Goal: Navigation & Orientation: Find specific page/section

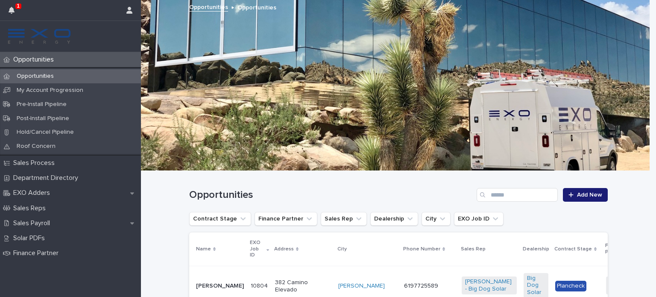
scroll to position [223, 0]
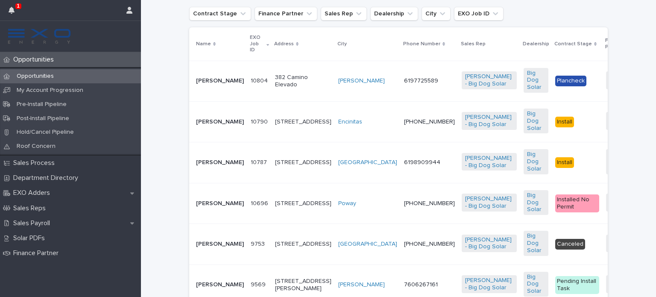
scroll to position [206, 0]
click at [199, 76] on p "[PERSON_NAME]" at bounding box center [220, 79] width 48 height 7
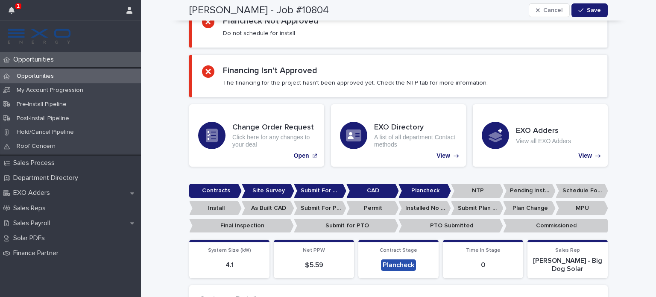
scroll to position [59, 0]
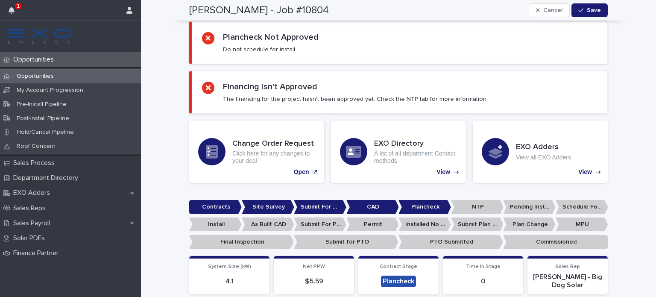
click at [35, 56] on p "Opportunities" at bounding box center [35, 60] width 51 height 8
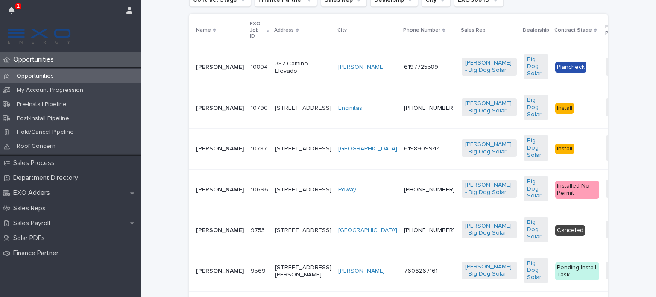
scroll to position [219, 0]
click at [202, 111] on p "[PERSON_NAME]" at bounding box center [220, 107] width 48 height 7
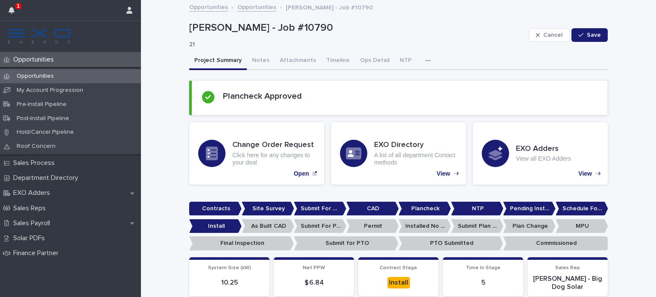
click at [43, 58] on p "Opportunities" at bounding box center [35, 60] width 51 height 8
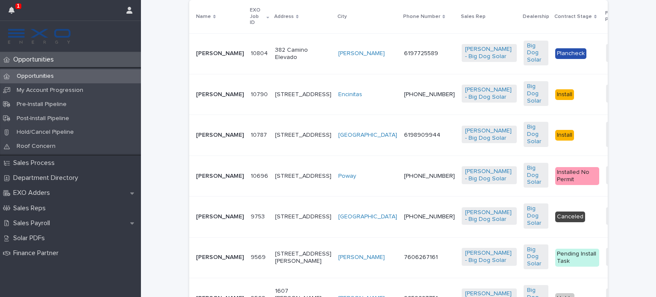
scroll to position [234, 0]
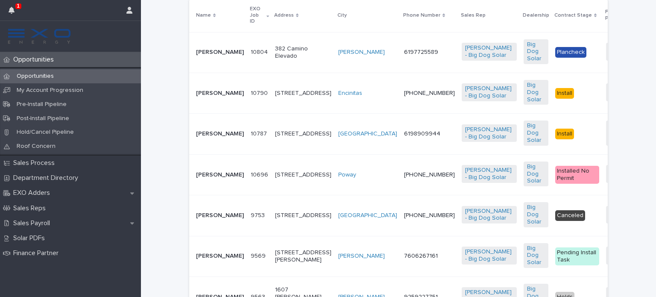
click at [201, 178] on p "[PERSON_NAME]" at bounding box center [220, 174] width 48 height 7
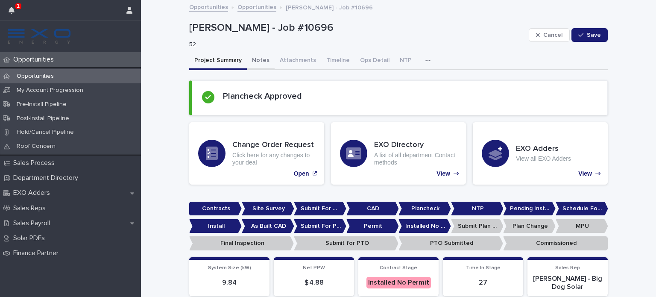
click at [252, 56] on button "Notes" at bounding box center [261, 61] width 28 height 18
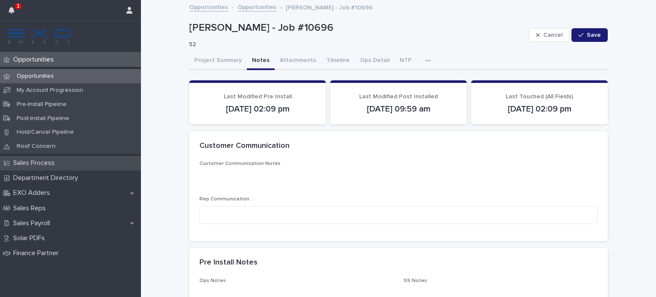
click at [44, 160] on p "Sales Process" at bounding box center [36, 163] width 52 height 8
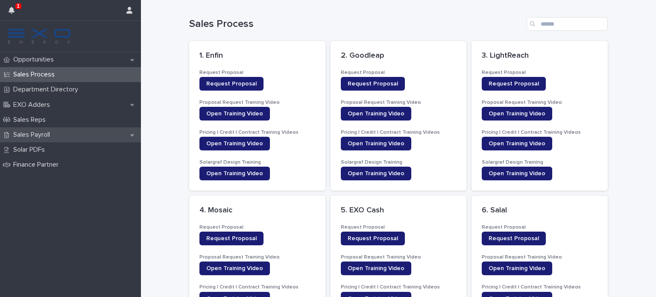
click at [44, 132] on p "Sales Payroll" at bounding box center [33, 135] width 47 height 8
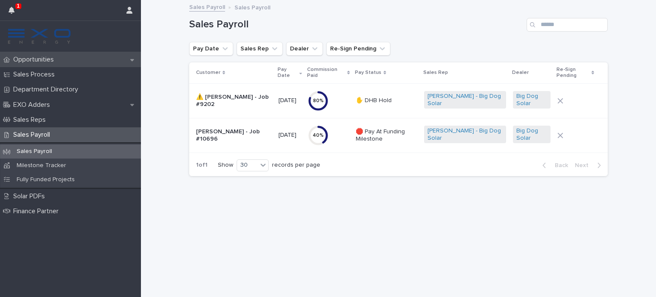
click at [44, 58] on p "Opportunities" at bounding box center [35, 60] width 51 height 8
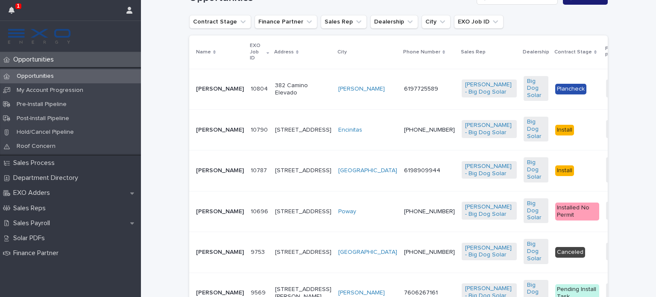
scroll to position [200, 0]
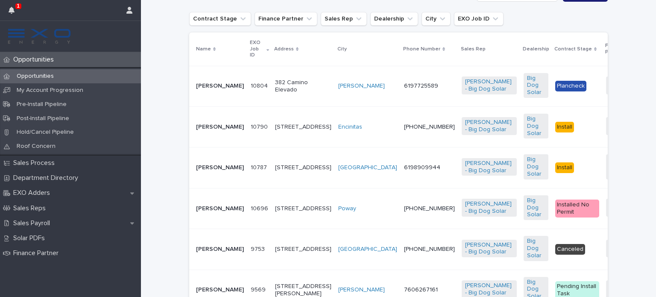
click at [209, 85] on p "[PERSON_NAME]" at bounding box center [220, 85] width 48 height 7
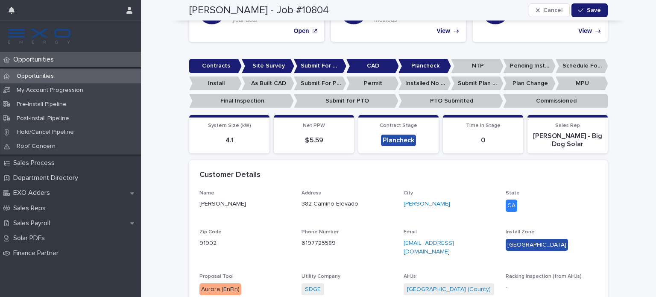
scroll to position [200, 0]
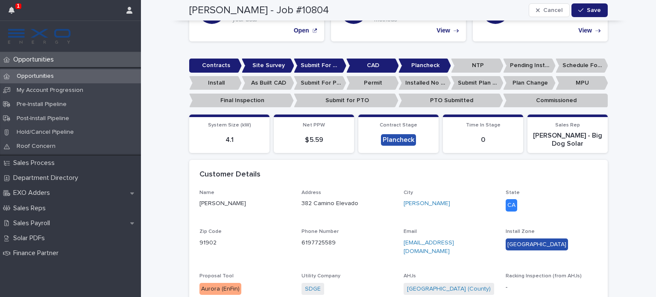
click at [30, 59] on p "Opportunities" at bounding box center [35, 60] width 51 height 8
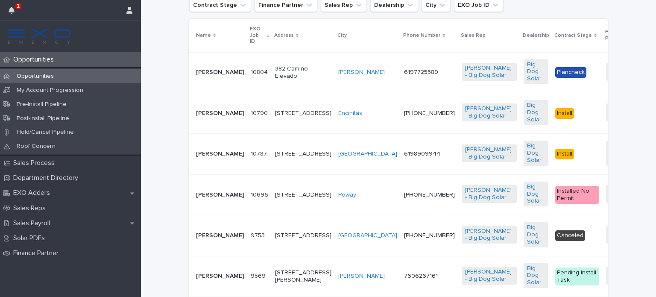
scroll to position [207, 0]
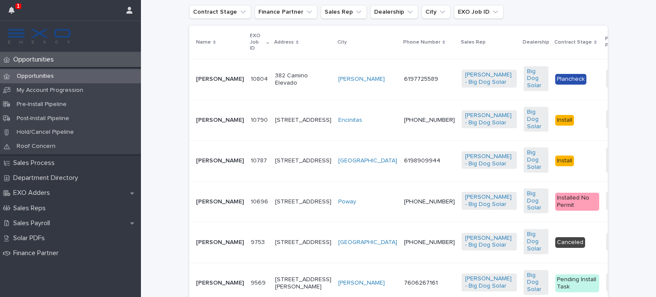
click at [203, 123] on p "[PERSON_NAME]" at bounding box center [220, 120] width 48 height 7
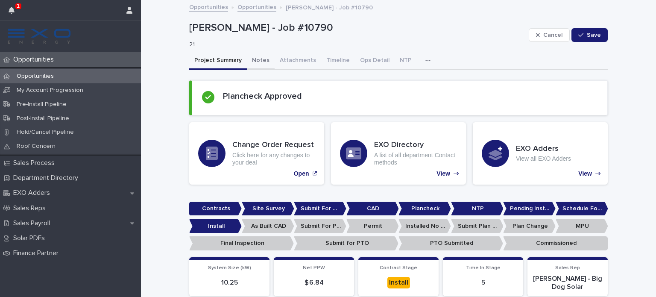
click at [253, 60] on button "Notes" at bounding box center [261, 61] width 28 height 18
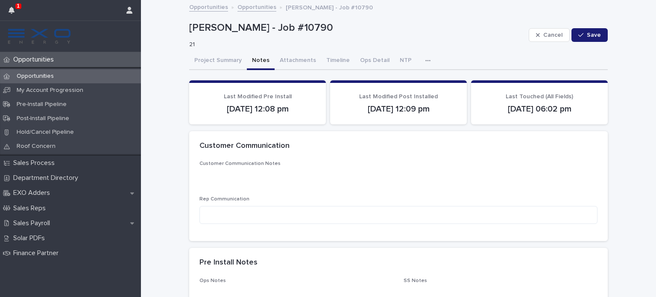
click at [43, 56] on p "Opportunities" at bounding box center [35, 60] width 51 height 8
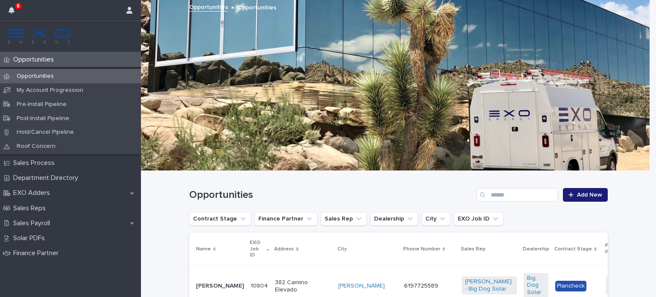
drag, startPoint x: 316, startPoint y: 145, endPoint x: 221, endPoint y: 49, distance: 134.7
click at [306, 140] on div at bounding box center [395, 85] width 509 height 171
click at [63, 251] on p "Finance Partner" at bounding box center [38, 253] width 56 height 8
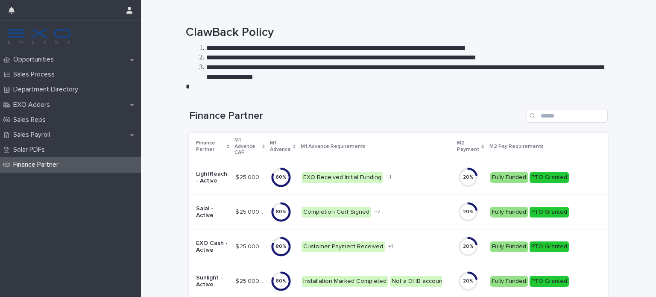
click at [208, 254] on div "EXO Cash - Active" at bounding box center [212, 246] width 32 height 21
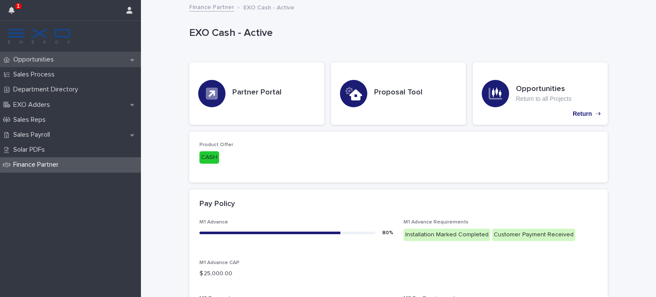
click at [24, 59] on p "Opportunities" at bounding box center [35, 60] width 51 height 8
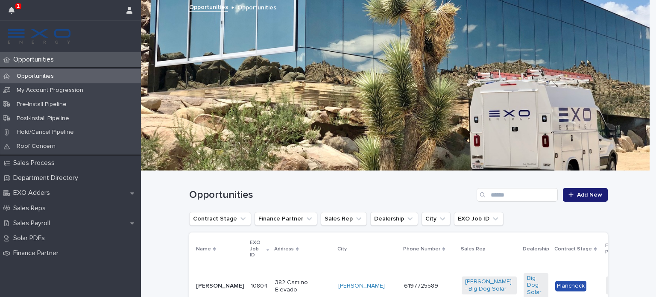
click at [41, 59] on p "Opportunities" at bounding box center [35, 60] width 51 height 8
click at [569, 22] on div at bounding box center [395, 85] width 509 height 171
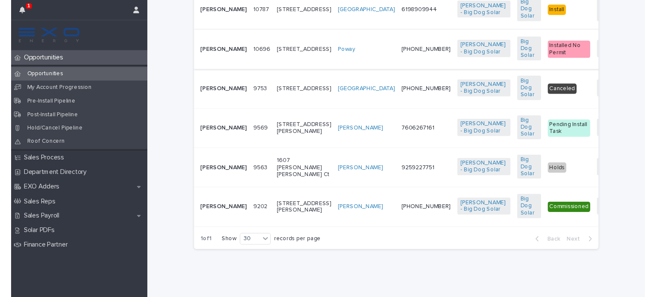
scroll to position [402, 0]
